Goal: Find specific page/section: Find specific page/section

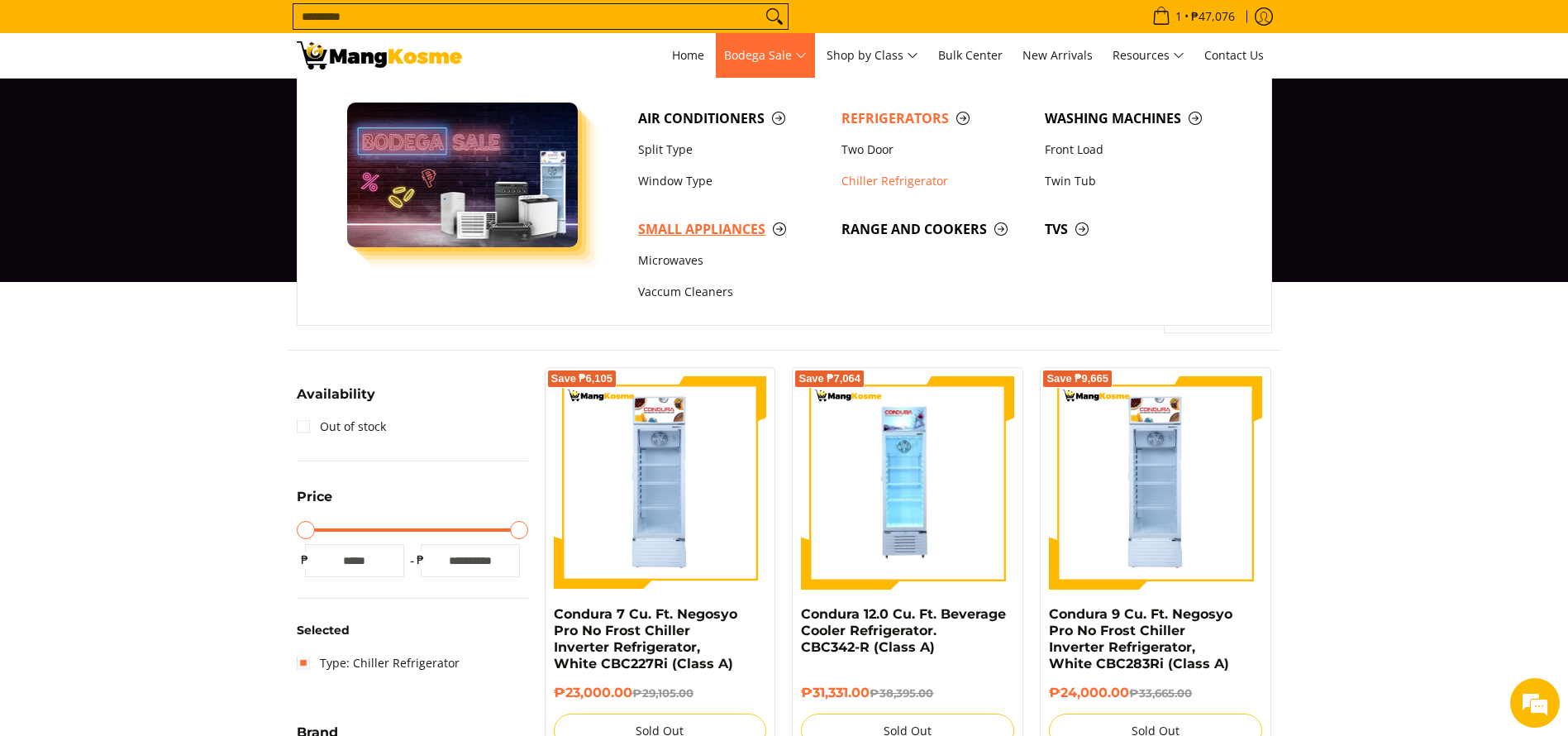
click at [703, 238] on span "Small Appliances" at bounding box center [732, 228] width 187 height 20
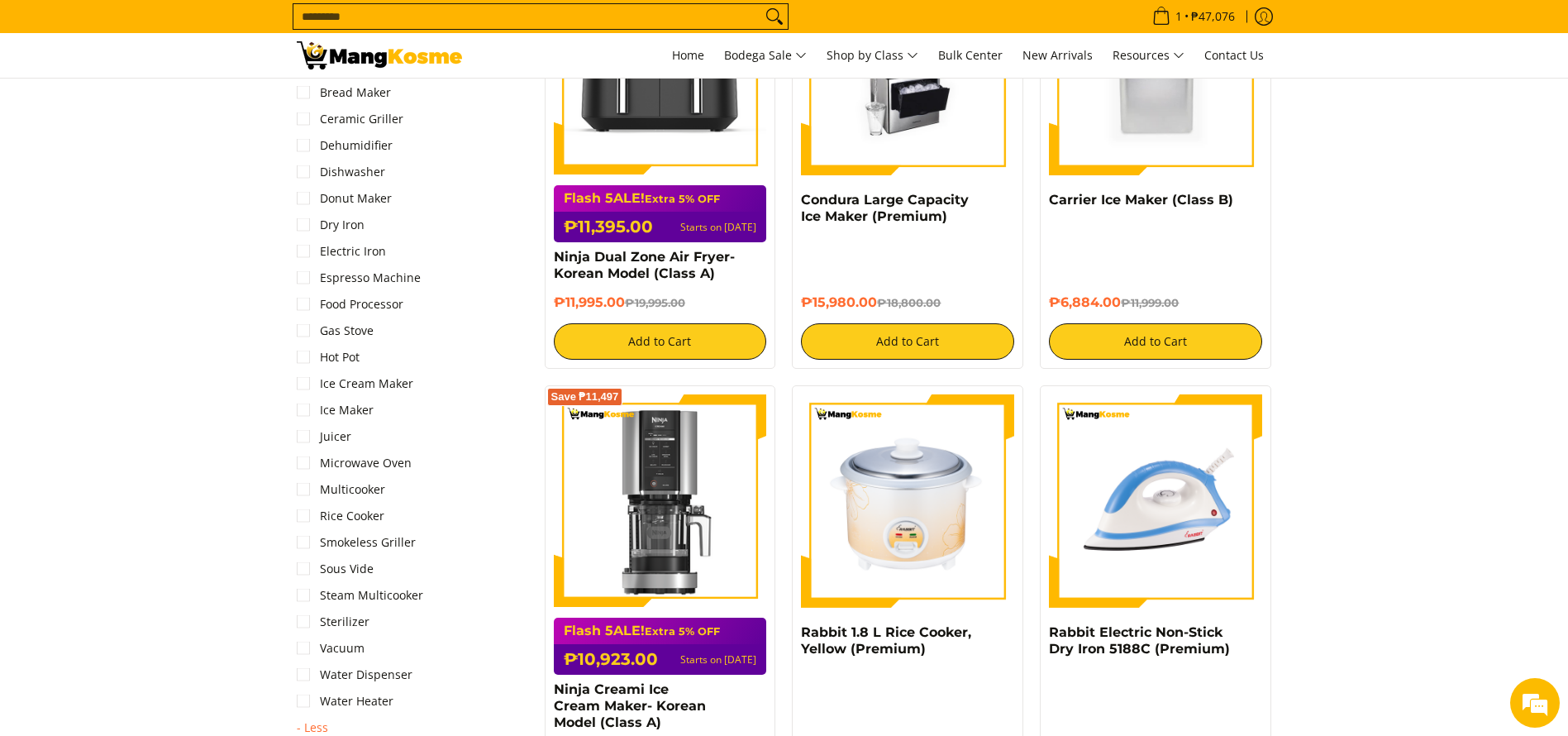
scroll to position [1240, 0]
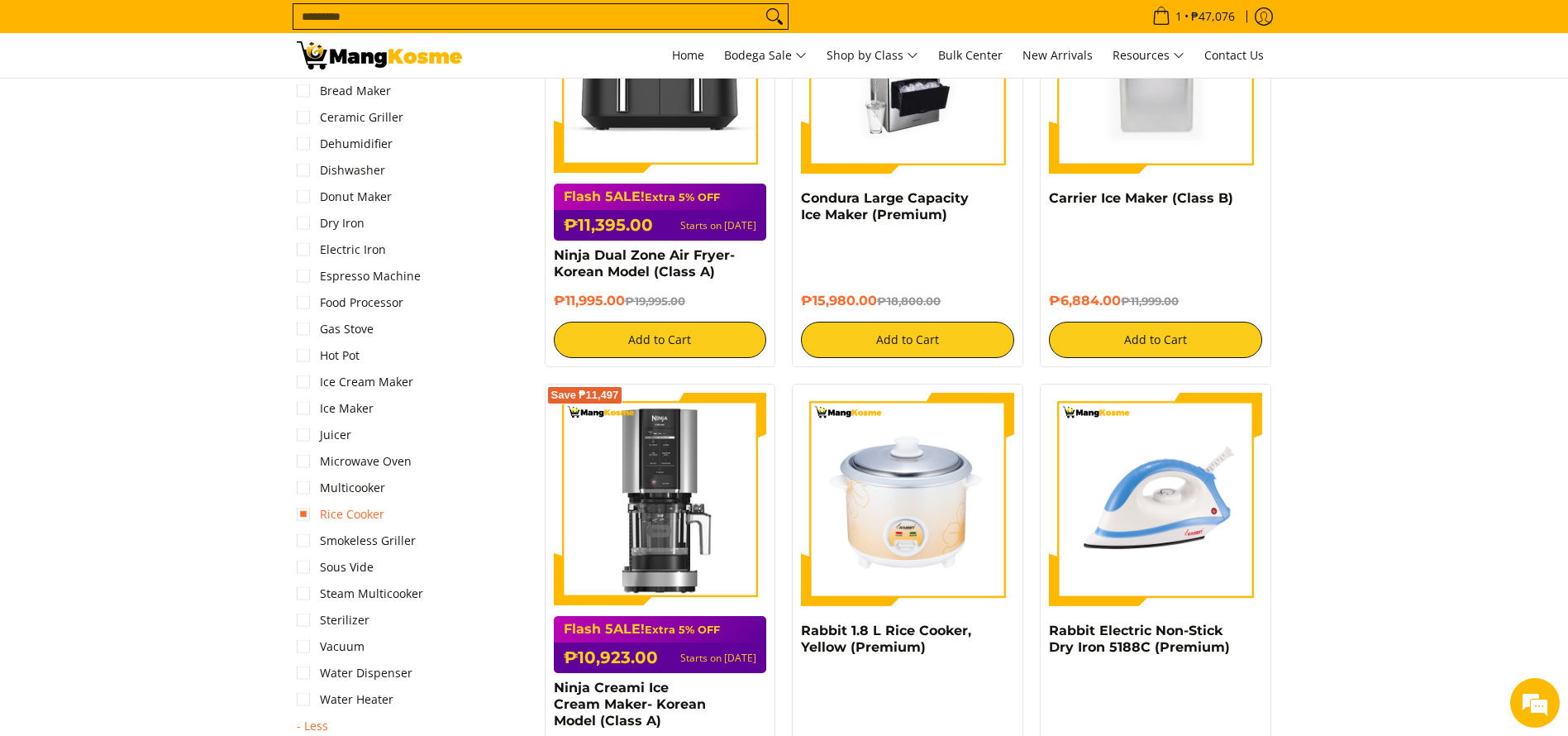
click at [352, 511] on link "Rice Cooker" at bounding box center [340, 513] width 88 height 26
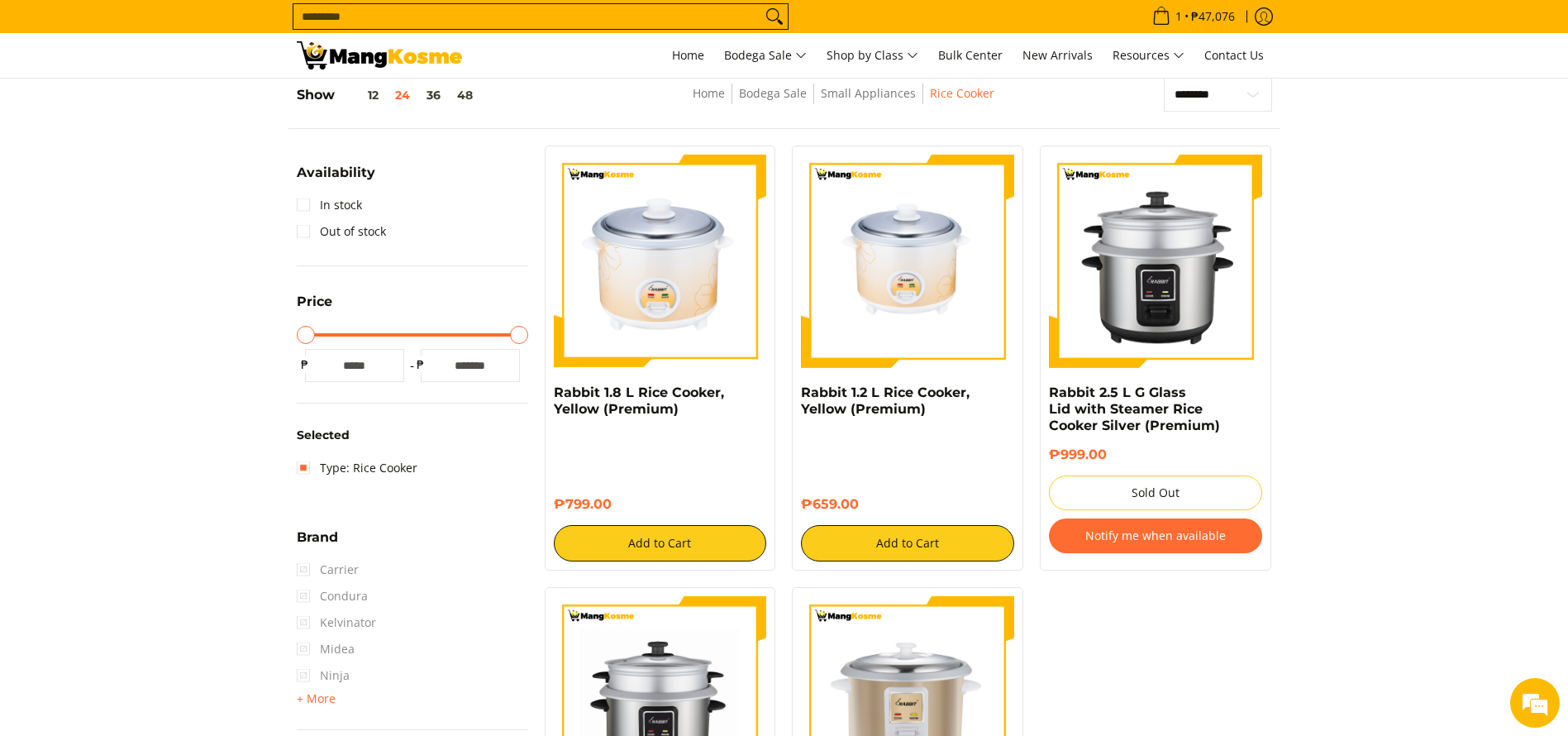
scroll to position [220, 0]
